Goal: Task Accomplishment & Management: Manage account settings

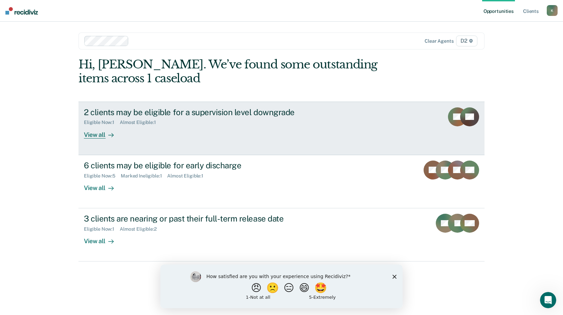
click at [96, 136] on div "View all" at bounding box center [103, 131] width 38 height 13
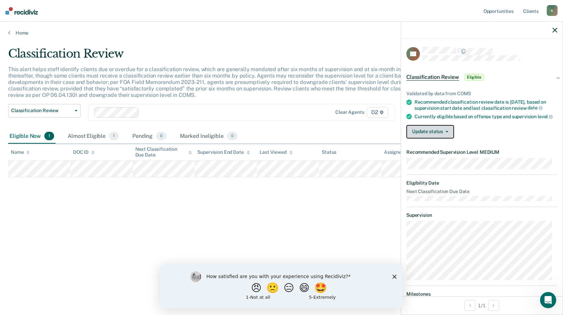
click at [431, 138] on button "Update status" at bounding box center [430, 132] width 48 height 14
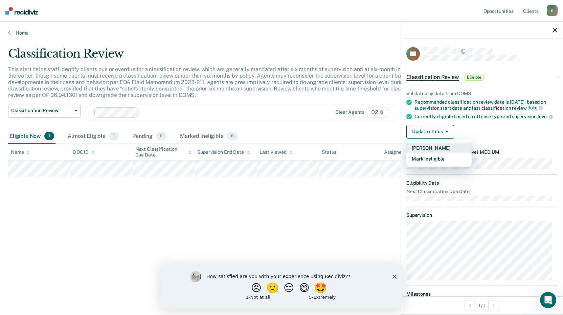
click at [428, 150] on button "[PERSON_NAME]" at bounding box center [438, 147] width 65 height 11
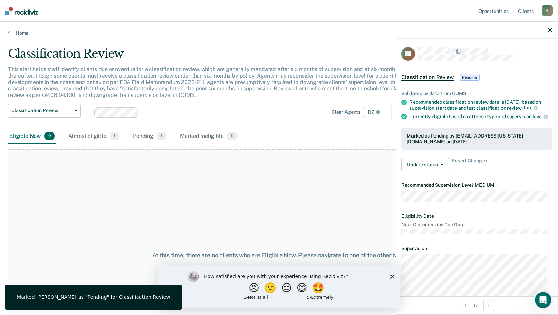
click at [348, 192] on div "At this time, there are no clients who are Eligible Now. Please navigate to one…" at bounding box center [279, 255] width 542 height 212
click at [548, 31] on icon "button" at bounding box center [549, 30] width 5 height 5
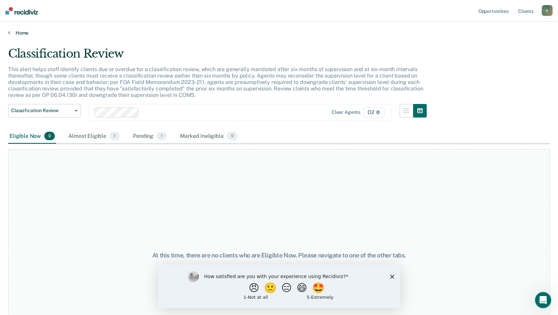
click at [12, 33] on link "Home" at bounding box center [279, 33] width 542 height 6
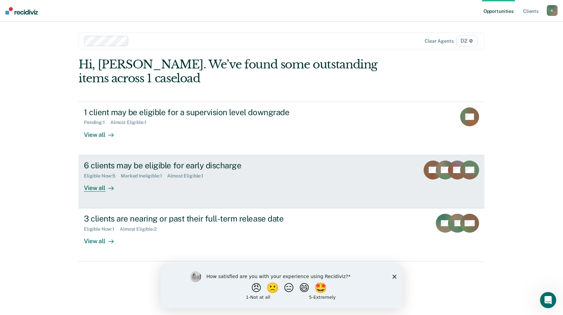
click at [101, 183] on div "View all" at bounding box center [103, 184] width 38 height 13
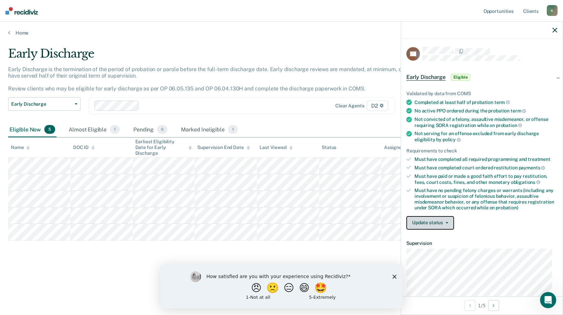
click at [433, 226] on button "Update status" at bounding box center [430, 223] width 48 height 14
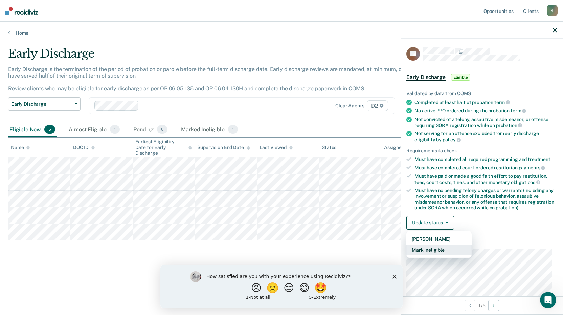
click at [433, 246] on button "Mark Ineligible" at bounding box center [438, 249] width 65 height 11
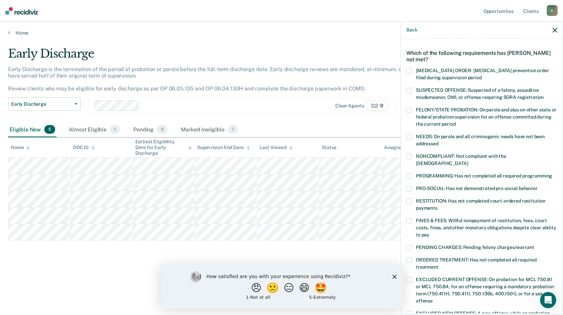
scroll to position [34, 0]
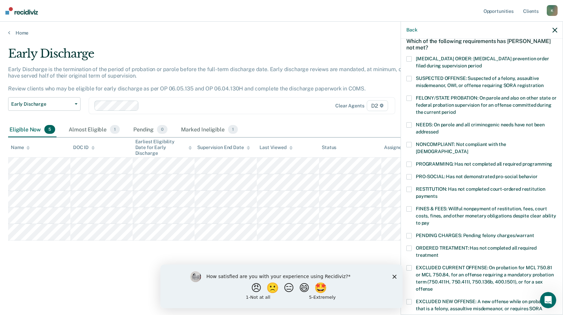
click at [409, 224] on div "FINES & FEES: Willful nonpayment of restitution, fees, court costs, fines, and …" at bounding box center [481, 219] width 151 height 27
click at [408, 233] on span at bounding box center [408, 235] width 5 height 5
click at [534, 233] on input "PENDING CHARGES: Pending felony charges/warrant" at bounding box center [534, 233] width 0 height 0
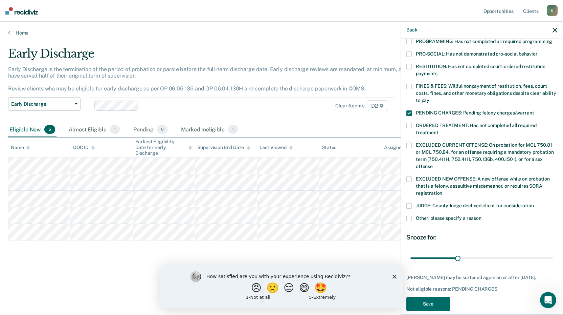
scroll to position [158, 0]
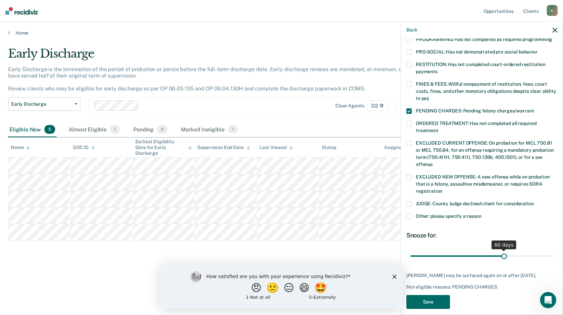
drag, startPoint x: 455, startPoint y: 250, endPoint x: 501, endPoint y: 256, distance: 46.1
type input "60"
click at [501, 256] on input "range" at bounding box center [481, 256] width 143 height 12
click at [438, 295] on button "Save" at bounding box center [428, 302] width 44 height 14
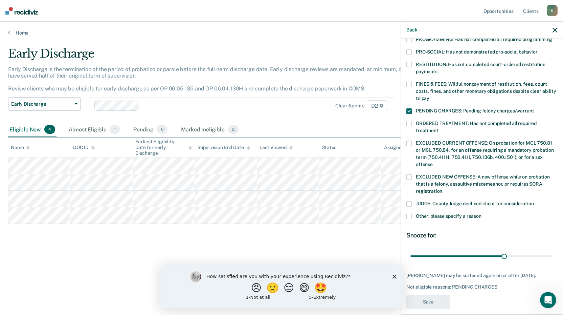
scroll to position [132, 0]
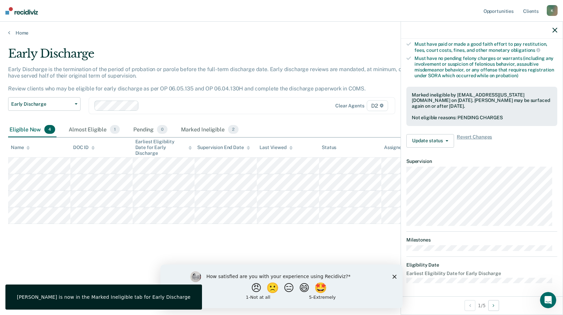
click at [127, 238] on div "Early Discharge Early Discharge is the termination of the period of probation o…" at bounding box center [281, 155] width 547 height 217
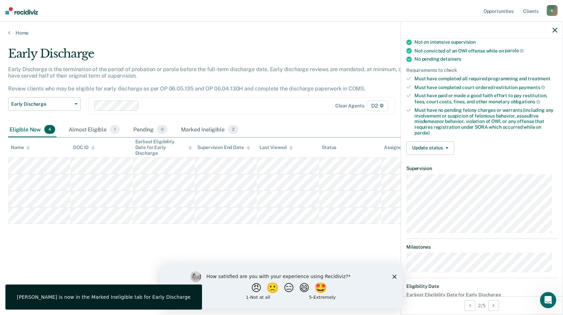
scroll to position [153, 0]
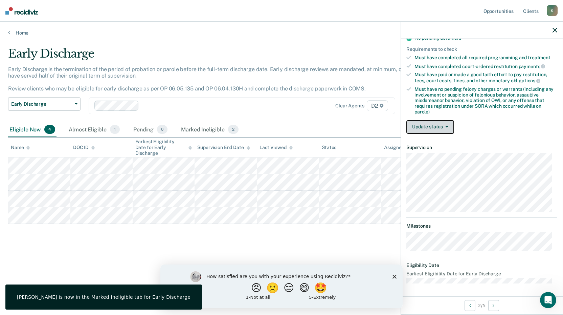
click at [443, 126] on span "button" at bounding box center [445, 126] width 5 height 1
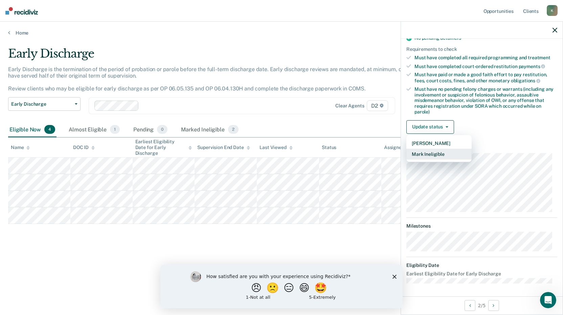
click at [429, 153] on button "Mark Ineligible" at bounding box center [438, 154] width 65 height 11
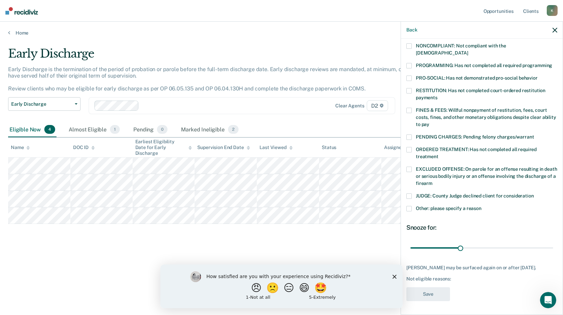
scroll to position [125, 0]
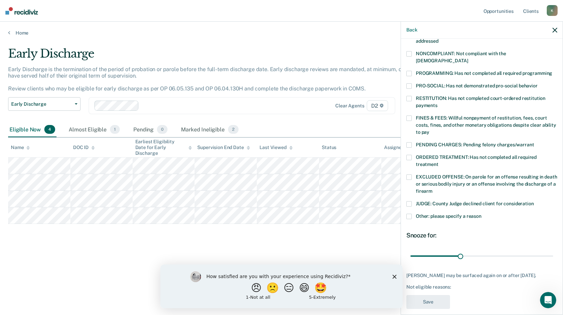
click at [409, 115] on span at bounding box center [408, 117] width 5 height 5
click at [429, 130] on input "FINES & FEES: Willful nonpayment of restitution, fees, court costs, fines, and …" at bounding box center [429, 130] width 0 height 0
click at [409, 96] on span at bounding box center [408, 98] width 5 height 5
click at [438, 103] on input "RESTITUTION: Has not completed court-ordered restitution payments" at bounding box center [438, 103] width 0 height 0
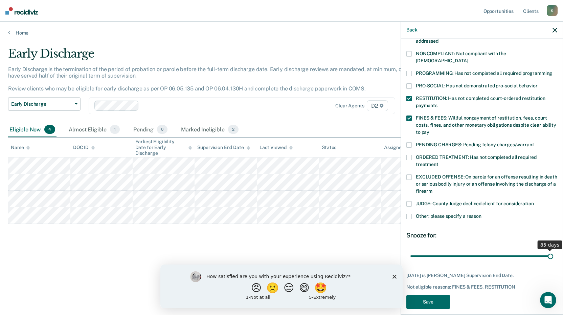
drag, startPoint x: 460, startPoint y: 248, endPoint x: 549, endPoint y: 250, distance: 89.4
type input "85"
click at [549, 250] on input "range" at bounding box center [481, 256] width 143 height 12
click at [440, 295] on button "Save" at bounding box center [428, 302] width 44 height 14
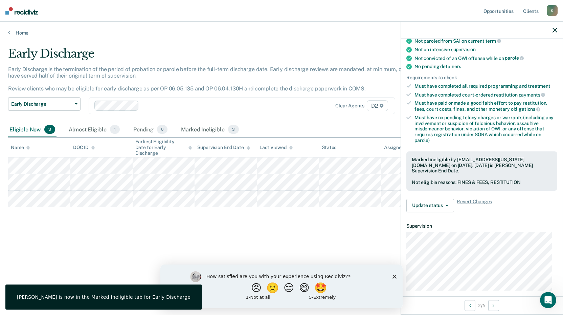
scroll to position [73, 0]
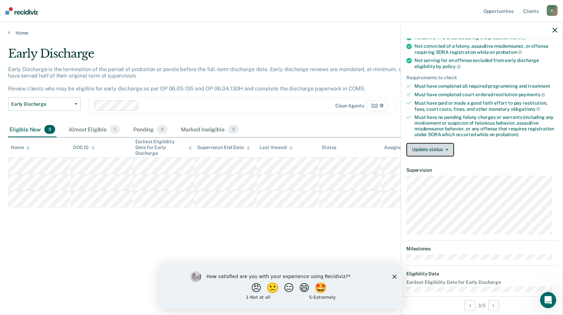
click at [433, 149] on button "Update status" at bounding box center [430, 150] width 48 height 14
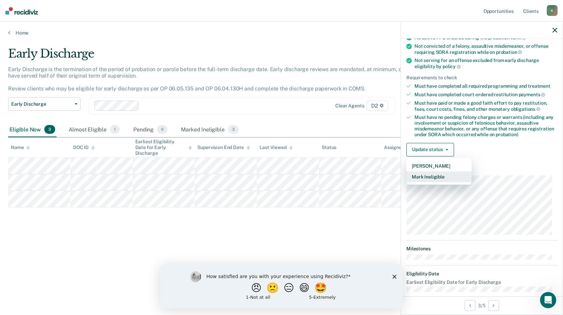
click at [430, 179] on button "Mark Ineligible" at bounding box center [438, 176] width 65 height 11
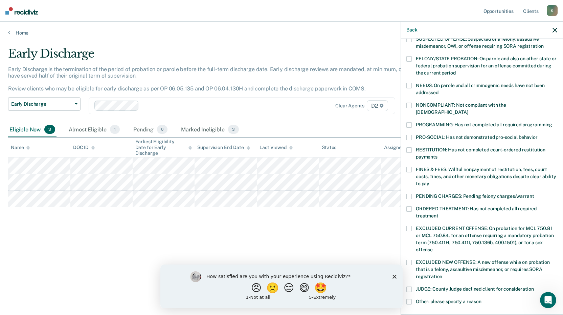
click at [409, 122] on span at bounding box center [408, 124] width 5 height 5
click at [552, 122] on input "PROGRAMMING: Has not completed all required programming" at bounding box center [552, 122] width 0 height 0
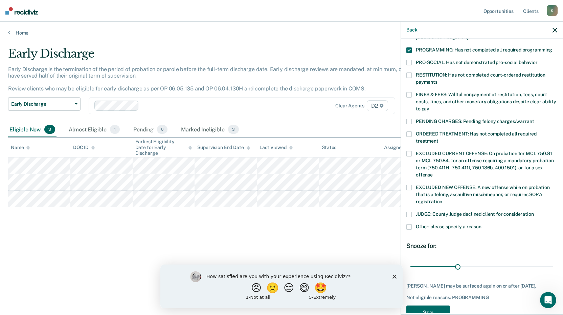
scroll to position [164, 0]
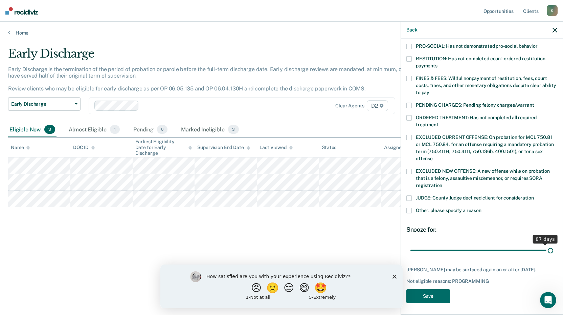
drag, startPoint x: 454, startPoint y: 242, endPoint x: 547, endPoint y: 249, distance: 93.0
type input "90"
click at [547, 249] on input "range" at bounding box center [481, 250] width 143 height 12
click at [435, 296] on button "Save" at bounding box center [428, 296] width 44 height 14
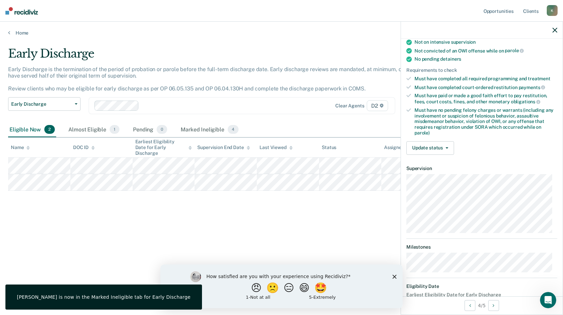
scroll to position [153, 0]
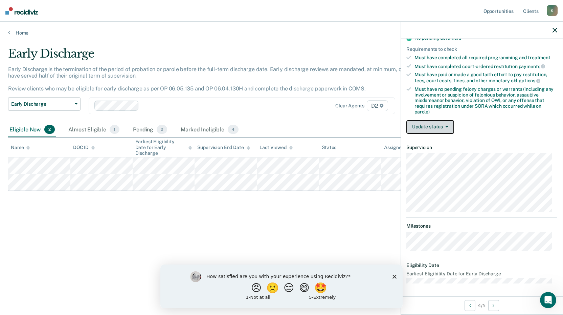
click at [429, 130] on button "Update status" at bounding box center [430, 127] width 48 height 14
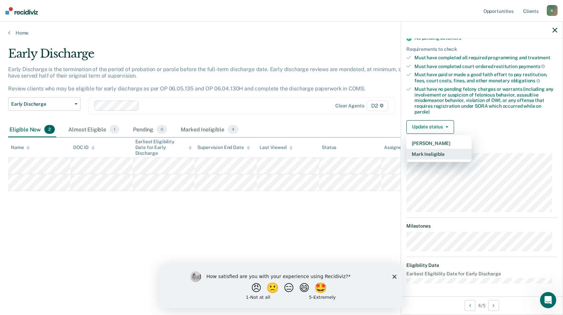
click at [429, 153] on button "Mark Ineligible" at bounding box center [438, 154] width 65 height 11
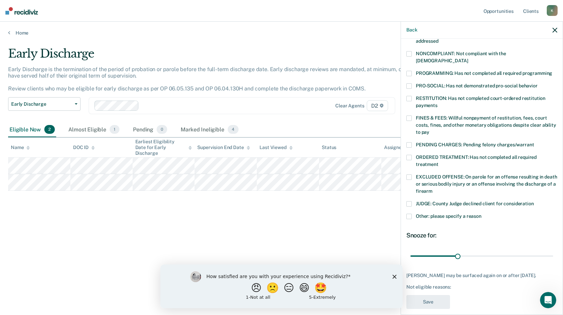
click at [409, 96] on span at bounding box center [408, 98] width 5 height 5
click at [438, 103] on input "RESTITUTION: Has not completed court-ordered restitution payments" at bounding box center [438, 103] width 0 height 0
click at [407, 115] on span at bounding box center [408, 117] width 5 height 5
click at [429, 130] on input "FINES & FEES: Willful nonpayment of restitution, fees, court costs, fines, and …" at bounding box center [429, 130] width 0 height 0
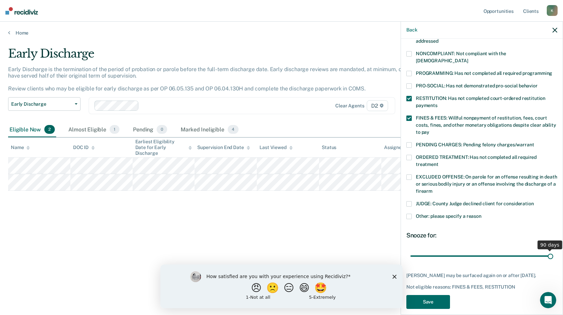
drag, startPoint x: 459, startPoint y: 249, endPoint x: 547, endPoint y: 249, distance: 87.6
type input "90"
click at [547, 250] on input "range" at bounding box center [481, 256] width 143 height 12
click at [438, 295] on button "Save" at bounding box center [428, 302] width 44 height 14
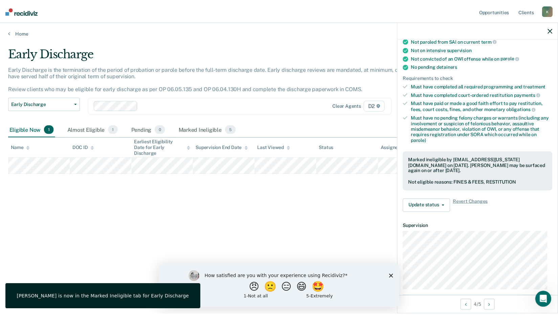
scroll to position [73, 0]
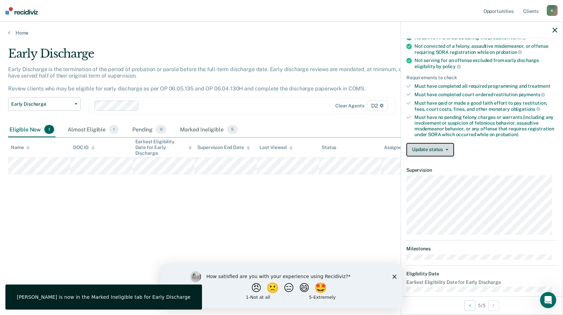
click at [432, 145] on button "Update status" at bounding box center [430, 150] width 48 height 14
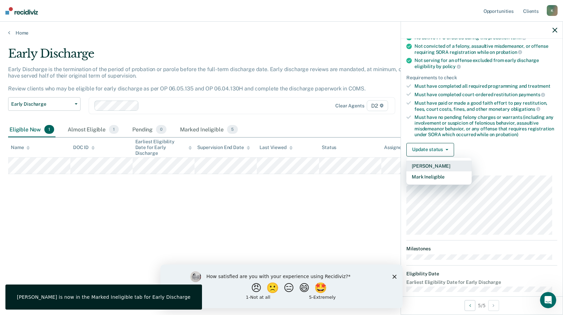
click at [432, 165] on button "[PERSON_NAME]" at bounding box center [438, 165] width 65 height 11
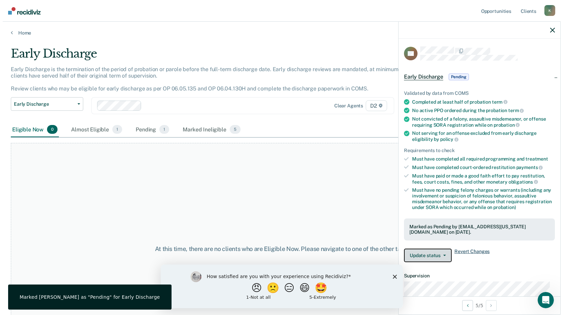
scroll to position [0, 0]
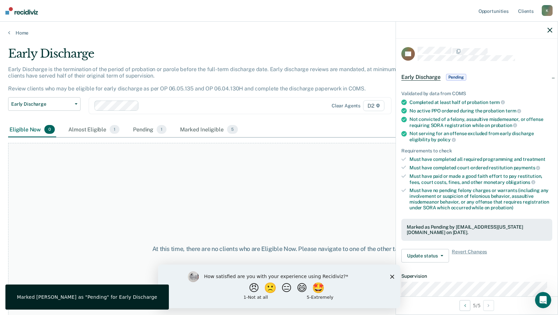
click at [553, 30] on div at bounding box center [477, 30] width 162 height 17
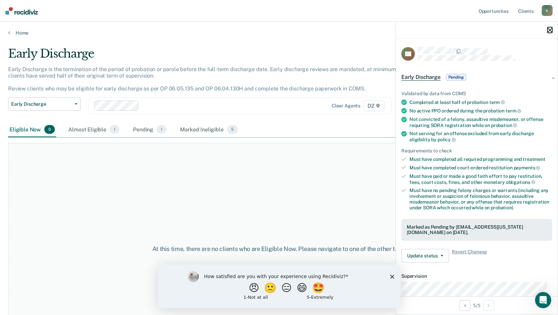
click at [549, 31] on icon "button" at bounding box center [549, 30] width 5 height 5
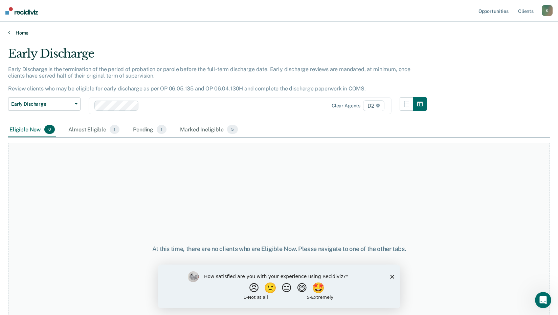
click at [23, 34] on link "Home" at bounding box center [279, 33] width 542 height 6
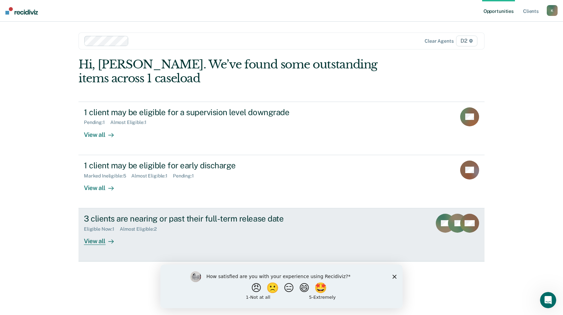
click at [175, 218] on div "3 clients are nearing or past their full-term release date" at bounding box center [203, 219] width 238 height 10
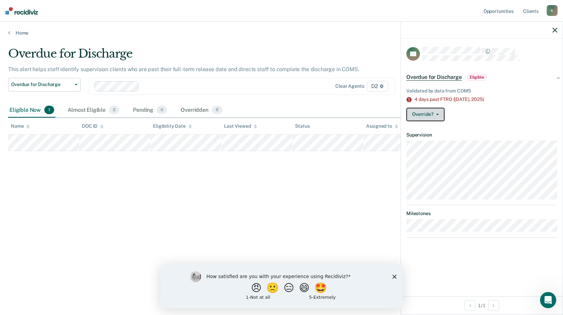
click at [440, 116] on button "Override?" at bounding box center [425, 115] width 38 height 14
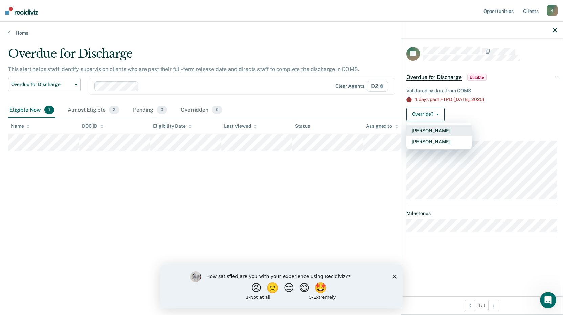
click at [438, 130] on button "[PERSON_NAME]" at bounding box center [438, 130] width 65 height 11
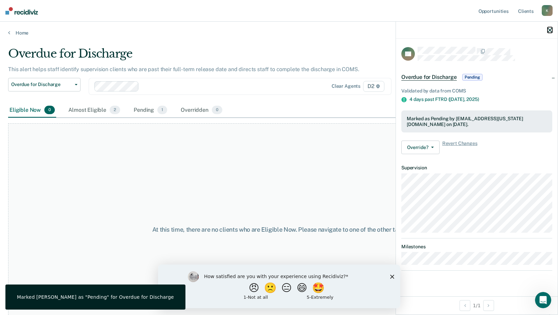
click at [551, 31] on icon "button" at bounding box center [549, 30] width 5 height 5
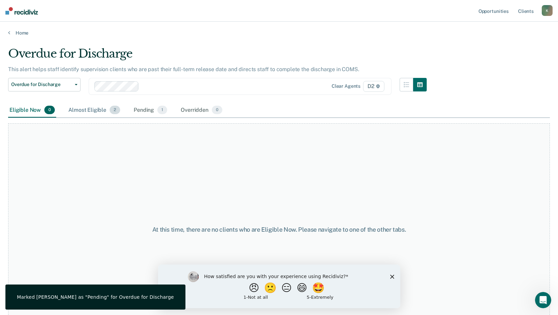
click at [87, 110] on div "Almost Eligible 2" at bounding box center [94, 110] width 54 height 15
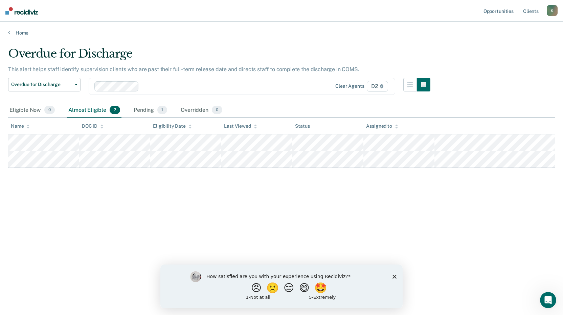
click at [396, 278] on icon "Close survey" at bounding box center [394, 276] width 4 height 4
